Goal: Information Seeking & Learning: Learn about a topic

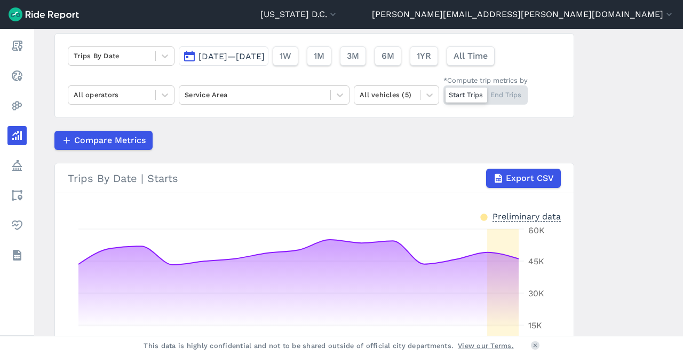
scroll to position [107, 0]
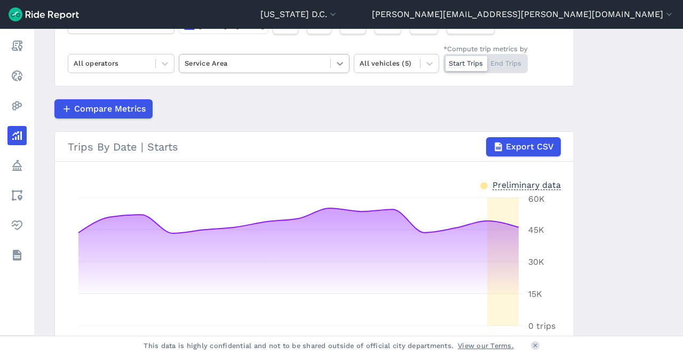
click at [332, 65] on div at bounding box center [340, 63] width 18 height 18
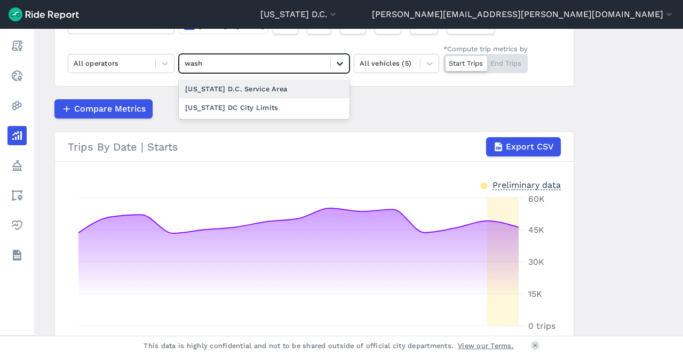
type input "washi"
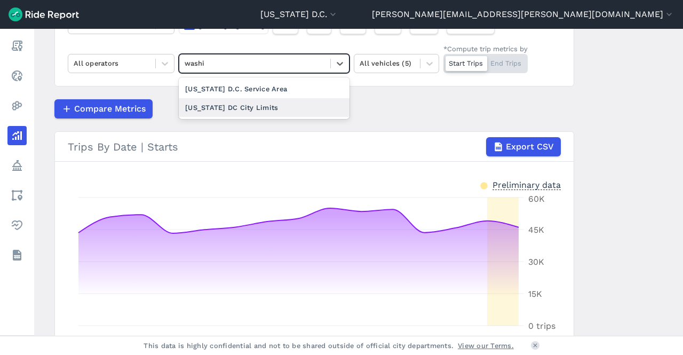
click at [284, 99] on div "[US_STATE] DC City Limits" at bounding box center [264, 107] width 171 height 19
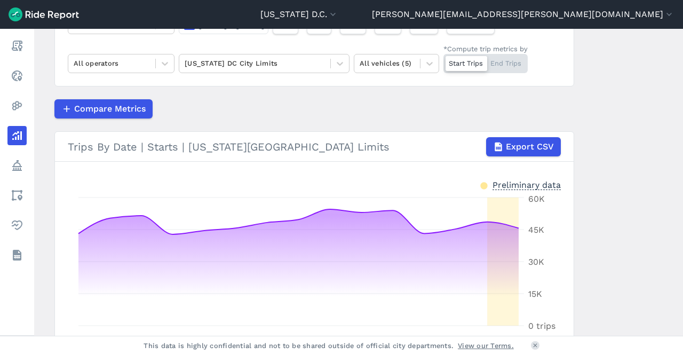
click at [493, 73] on div "Start Trips End Trips" at bounding box center [486, 63] width 84 height 19
click at [444, 61] on input "*Compute trip metrics by Start Trips End Trips" at bounding box center [444, 57] width 0 height 7
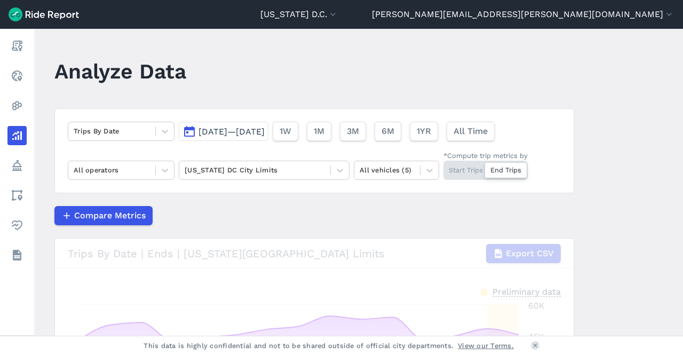
click at [265, 131] on span "[DATE]—[DATE]" at bounding box center [232, 132] width 66 height 10
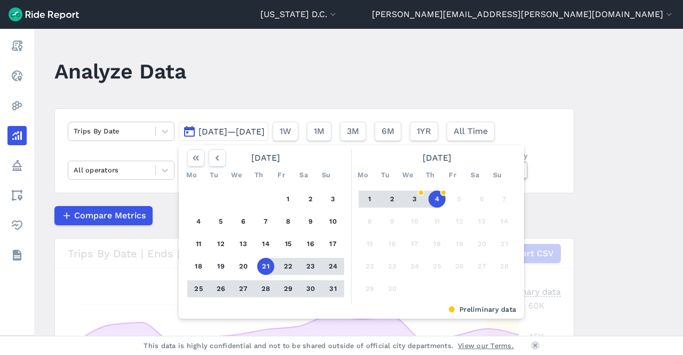
click at [199, 285] on button "25" at bounding box center [198, 288] width 17 height 17
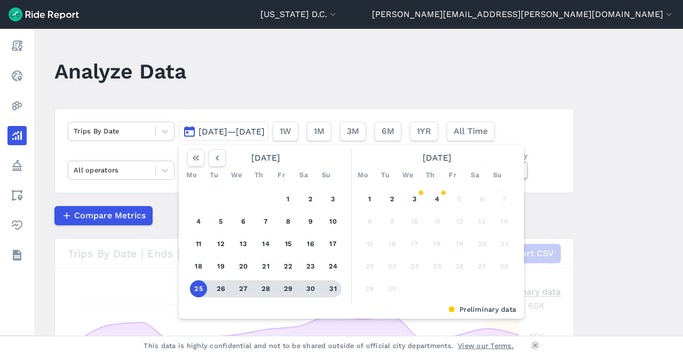
click at [326, 291] on button "31" at bounding box center [333, 288] width 17 height 17
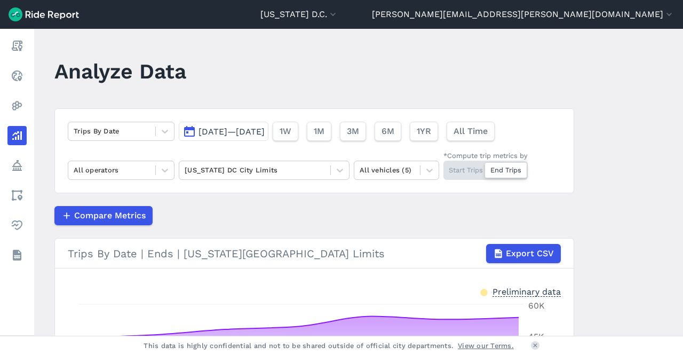
click at [265, 135] on span "[DATE]—[DATE]" at bounding box center [232, 132] width 66 height 10
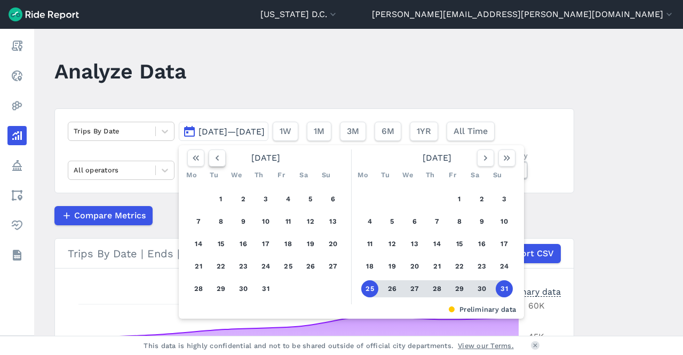
click at [216, 159] on use "button" at bounding box center [217, 157] width 3 height 5
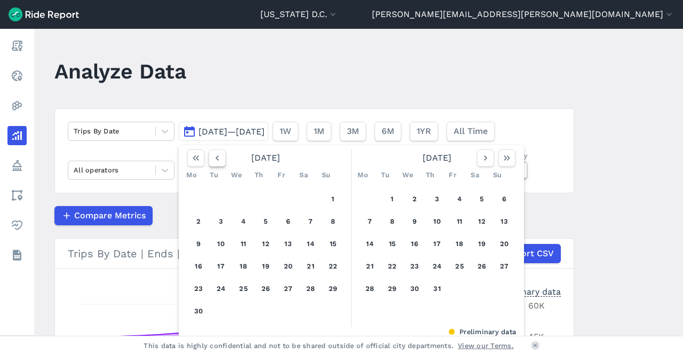
click at [216, 159] on use "button" at bounding box center [217, 157] width 3 height 5
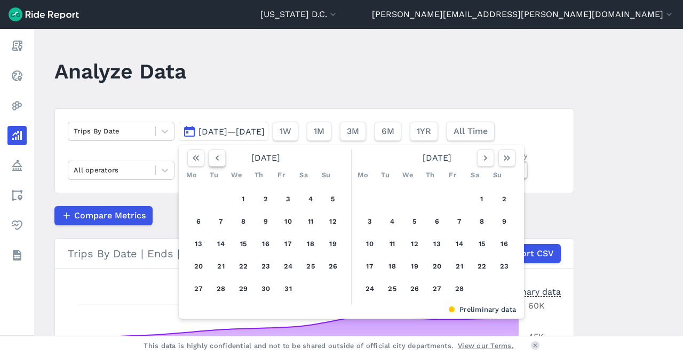
click at [216, 159] on use "button" at bounding box center [217, 157] width 3 height 5
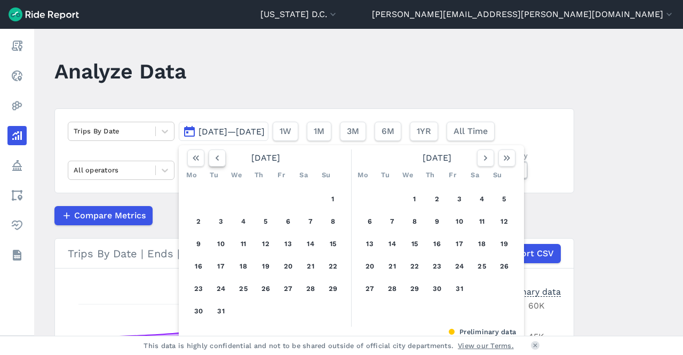
click at [216, 159] on use "button" at bounding box center [217, 157] width 3 height 5
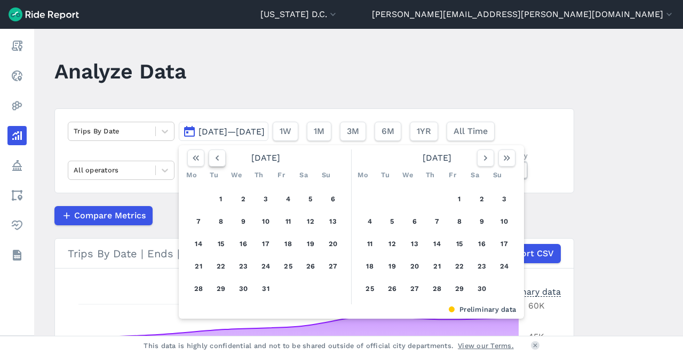
click at [216, 159] on use "button" at bounding box center [217, 157] width 3 height 5
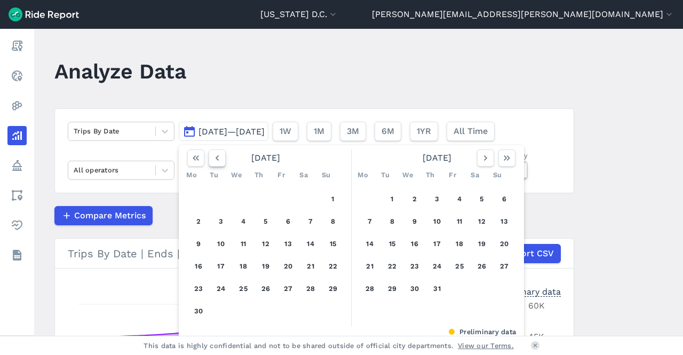
click at [221, 160] on button "button" at bounding box center [217, 158] width 17 height 17
click at [195, 292] on button "26" at bounding box center [198, 288] width 17 height 17
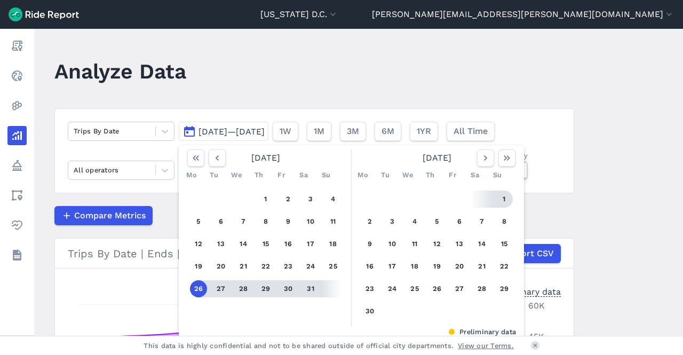
click at [501, 200] on button "1" at bounding box center [504, 199] width 17 height 17
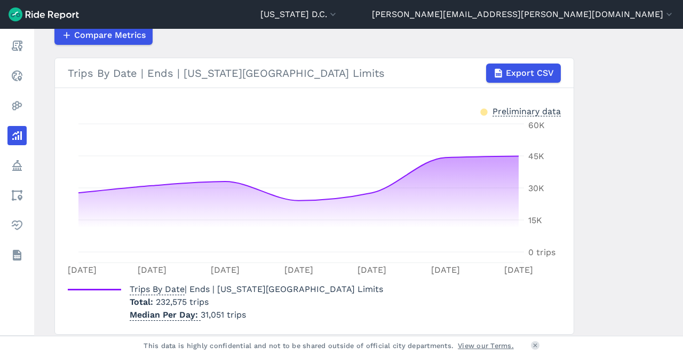
scroll to position [214, 0]
